Goal: Task Accomplishment & Management: Complete application form

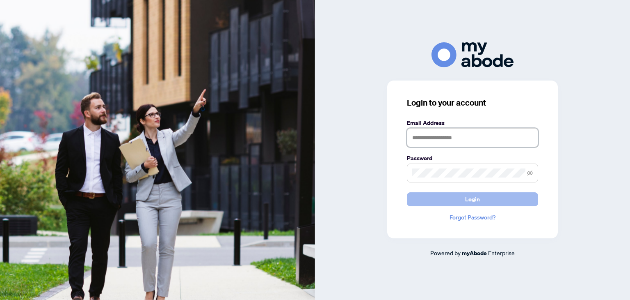
type input "**********"
click at [419, 197] on button "Login" at bounding box center [472, 199] width 131 height 14
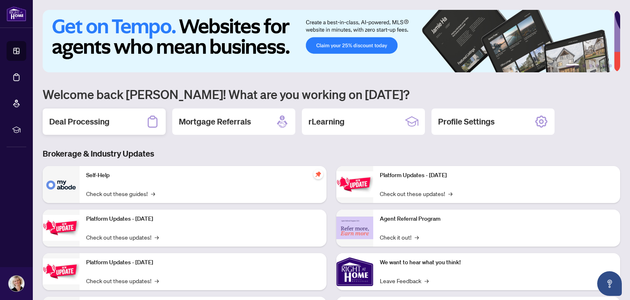
click at [101, 122] on h2 "Deal Processing" at bounding box center [79, 121] width 60 height 11
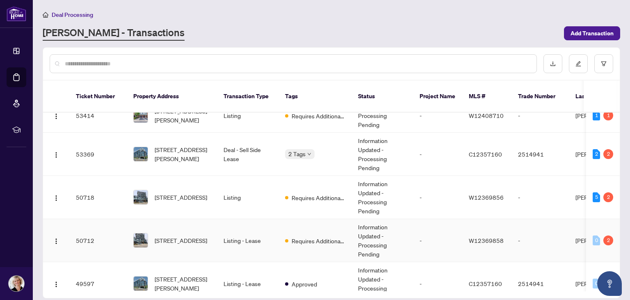
scroll to position [57, 0]
click at [177, 235] on span "[STREET_ADDRESS]" at bounding box center [181, 239] width 53 height 9
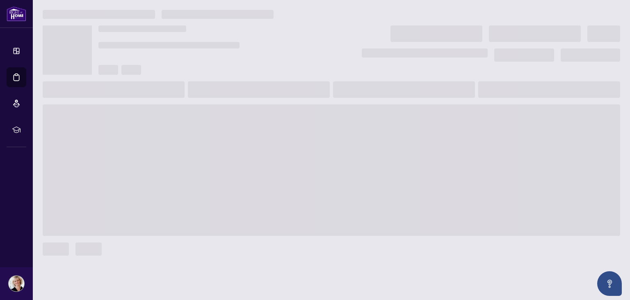
click at [177, 229] on main at bounding box center [331, 150] width 597 height 300
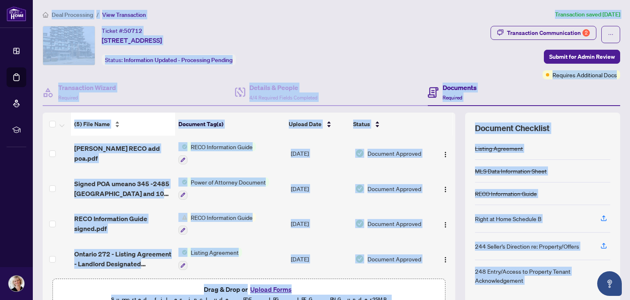
click at [146, 124] on div "(5) File Name" at bounding box center [123, 123] width 98 height 9
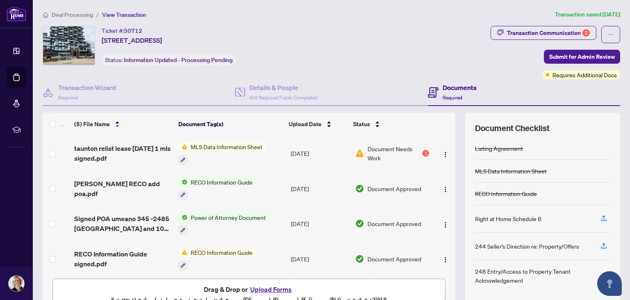
scroll to position [37, 0]
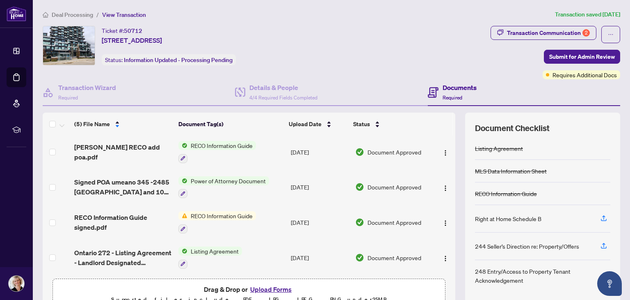
click at [272, 287] on button "Upload Forms" at bounding box center [271, 289] width 46 height 11
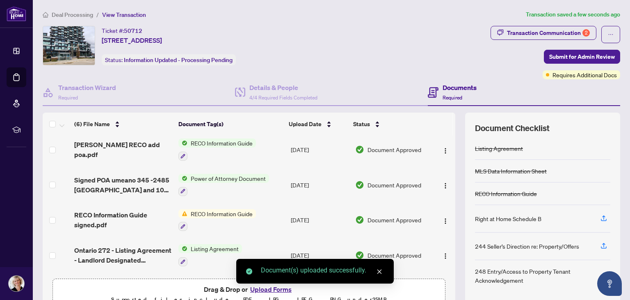
click at [208, 210] on span "RECO Information Guide" at bounding box center [222, 213] width 69 height 9
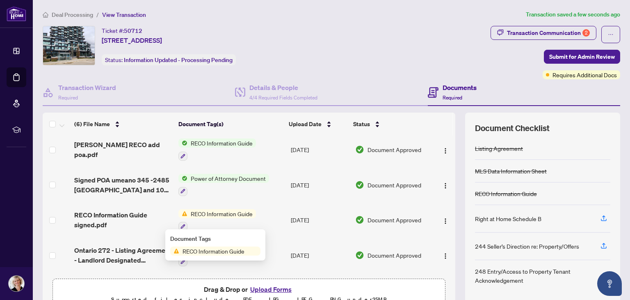
click at [195, 253] on span "RECO Information Guide" at bounding box center [213, 250] width 69 height 9
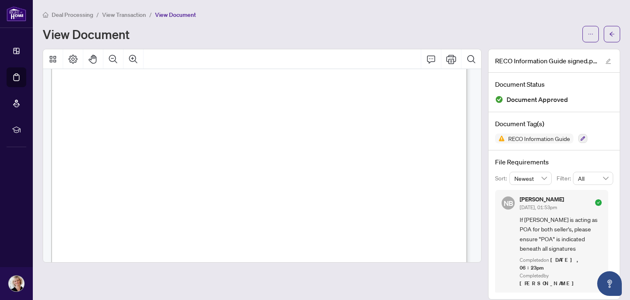
scroll to position [6756, 0]
click at [591, 32] on icon "ellipsis" at bounding box center [591, 34] width 6 height 6
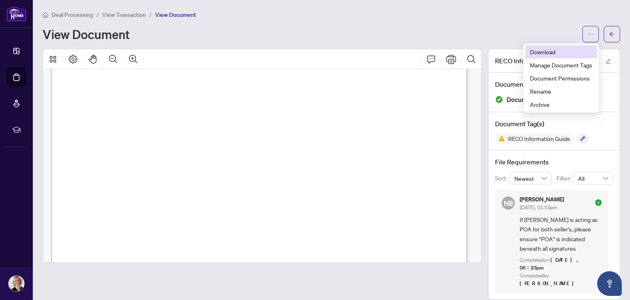
click at [544, 48] on span "Download" at bounding box center [561, 51] width 62 height 9
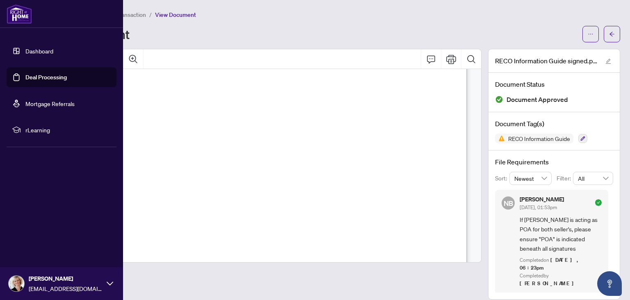
click at [25, 74] on link "Deal Processing" at bounding box center [45, 76] width 41 height 7
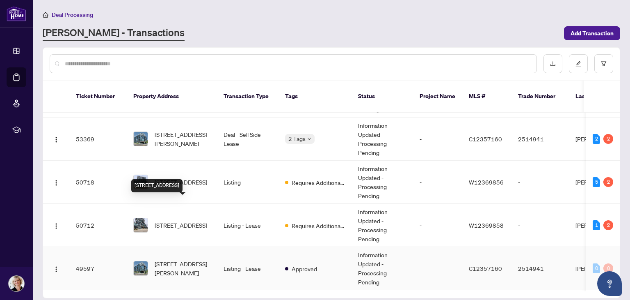
scroll to position [81, 0]
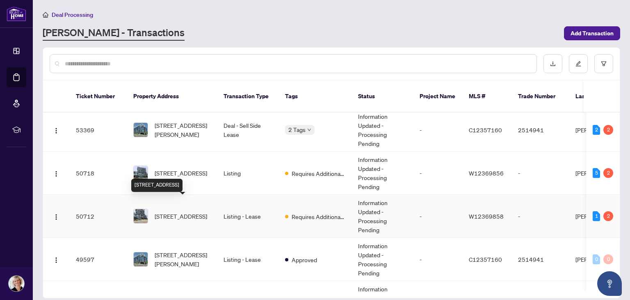
click at [188, 211] on span "[STREET_ADDRESS]" at bounding box center [181, 215] width 53 height 9
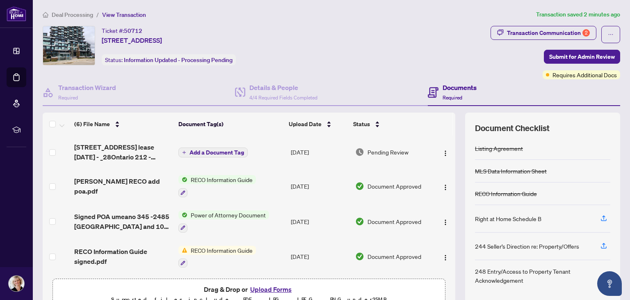
click at [266, 290] on button "Upload Forms" at bounding box center [271, 289] width 46 height 11
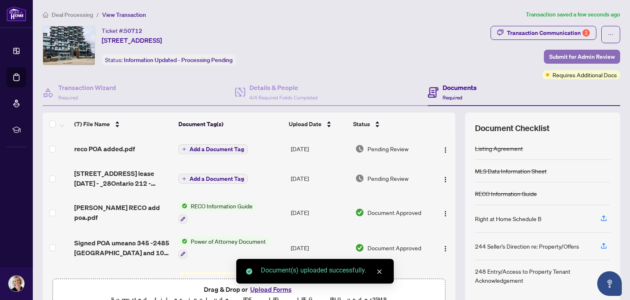
click at [563, 54] on span "Submit for Admin Review" at bounding box center [582, 56] width 66 height 13
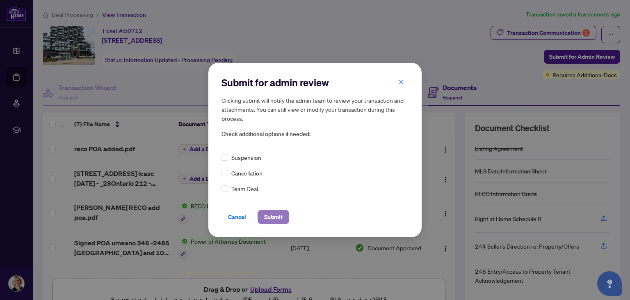
click at [274, 215] on span "Submit" at bounding box center [273, 216] width 18 height 13
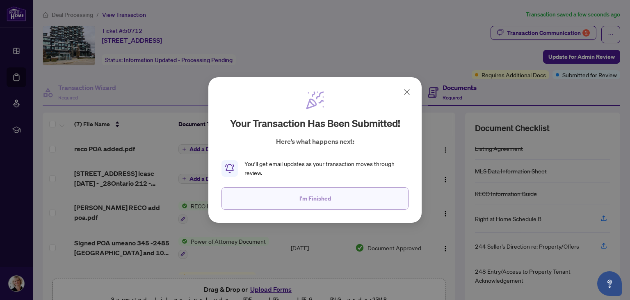
click at [287, 195] on button "I'm Finished" at bounding box center [315, 198] width 187 height 22
